Goal: Check status: Check status

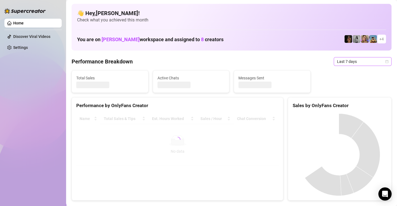
click at [385, 62] on icon "calendar" at bounding box center [386, 61] width 3 height 3
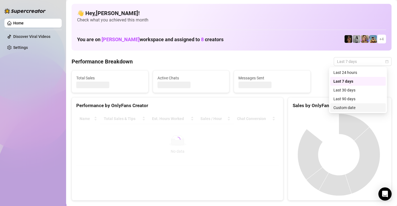
click at [363, 108] on div "Custom date" at bounding box center [357, 108] width 49 height 6
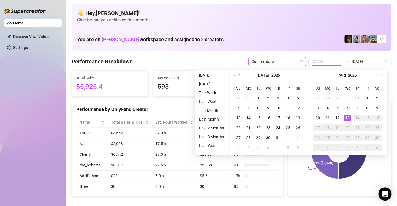
click at [347, 117] on div "13" at bounding box center [347, 118] width 7 height 7
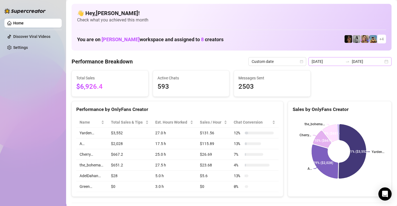
click at [380, 62] on div "[DATE] [DATE]" at bounding box center [349, 61] width 83 height 9
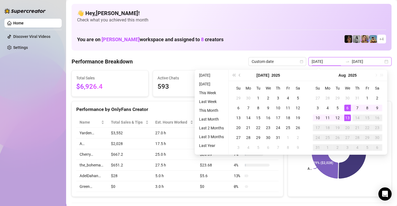
type input "[DATE]"
click at [346, 118] on div "13" at bounding box center [347, 118] width 7 height 7
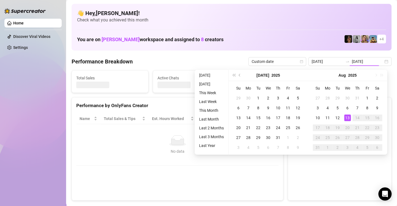
type input "[DATE]"
